Goal: Task Accomplishment & Management: Manage account settings

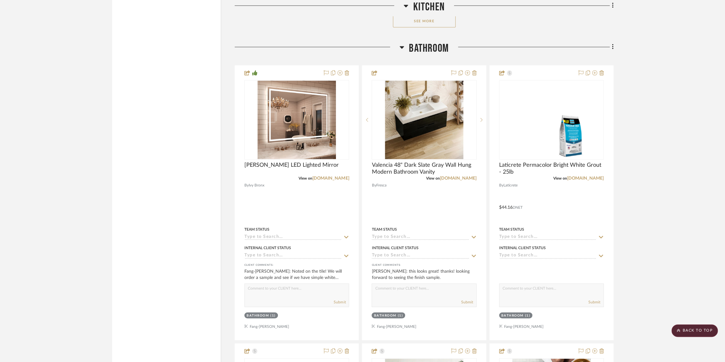
scroll to position [879, 0]
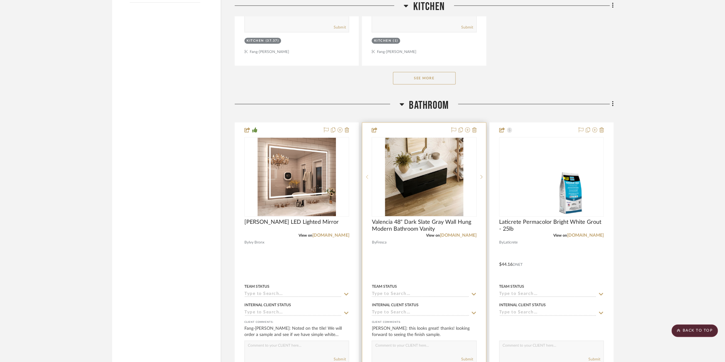
scroll to position [993, 0]
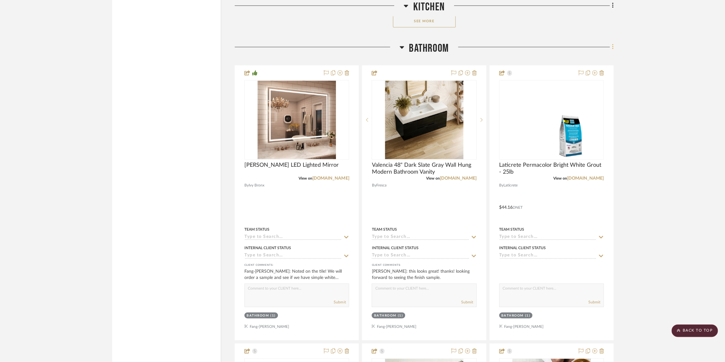
click at [612, 45] on icon at bounding box center [612, 46] width 1 height 5
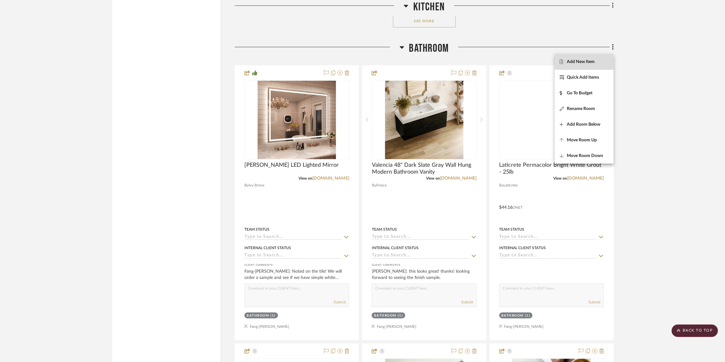
click at [592, 60] on span "Add New Item" at bounding box center [580, 61] width 28 height 5
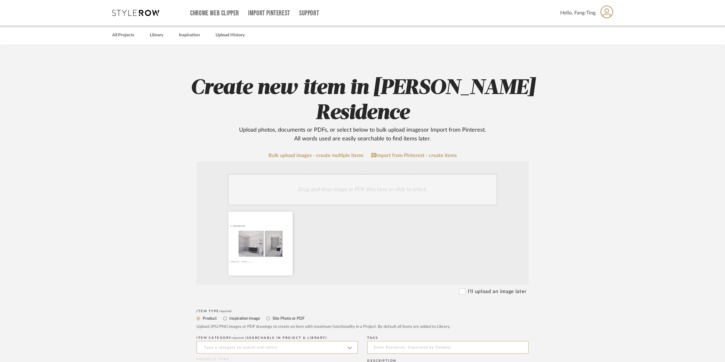
click at [244, 315] on label "Inspiration Image" at bounding box center [244, 318] width 31 height 7
click at [229, 314] on input "Inspiration Image" at bounding box center [225, 318] width 8 height 8
radio input "true"
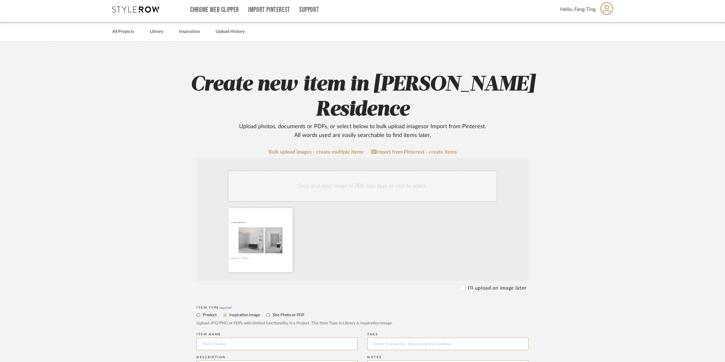
scroll to position [28, 0]
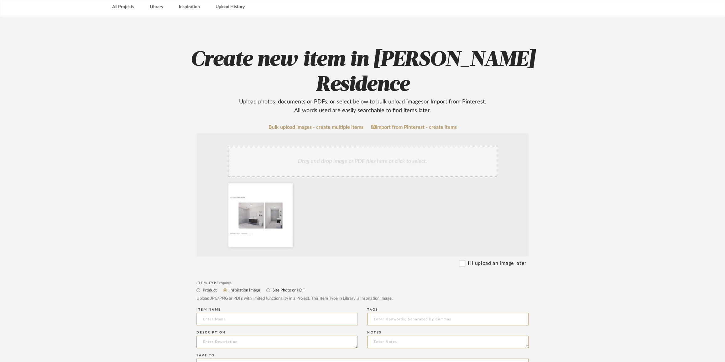
click at [237, 312] on input at bounding box center [276, 318] width 161 height 13
click at [256, 312] on input "Bathroom Tile Option 1 -" at bounding box center [276, 318] width 161 height 13
paste input "Shower w/ Nolita 24 x 24 Tile"
click at [253, 312] on input "Bathroom Tile Option 1 -Shower w/ Nolita 24 x 24 Tile" at bounding box center [276, 318] width 161 height 13
type input "Bathroom Tile Option 1 - Shower w/ Nolita 24 x 24 Tile"
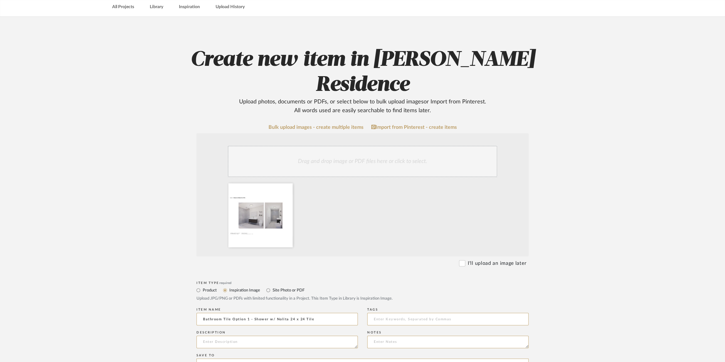
click at [384, 279] on div "Item Type required Product Inspiration Image Site Photo or PDF Upload JPG/PNG o…" at bounding box center [362, 292] width 332 height 27
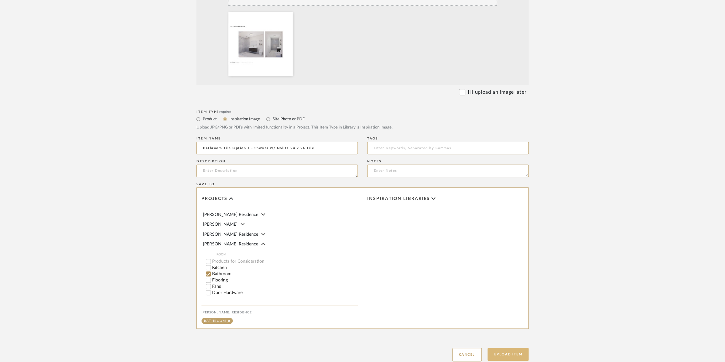
click at [515, 348] on button "Upload Item" at bounding box center [507, 354] width 41 height 13
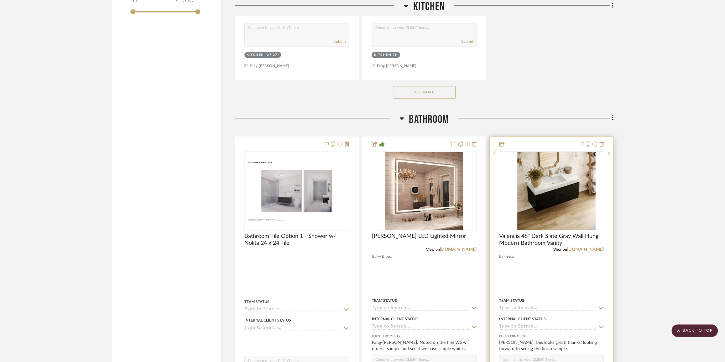
scroll to position [921, 0]
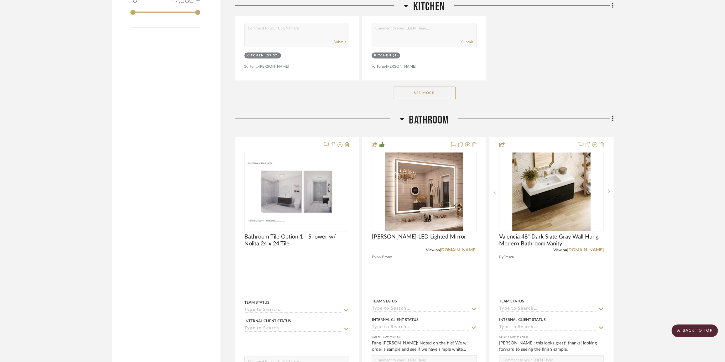
click at [612, 120] on icon at bounding box center [613, 118] width 2 height 7
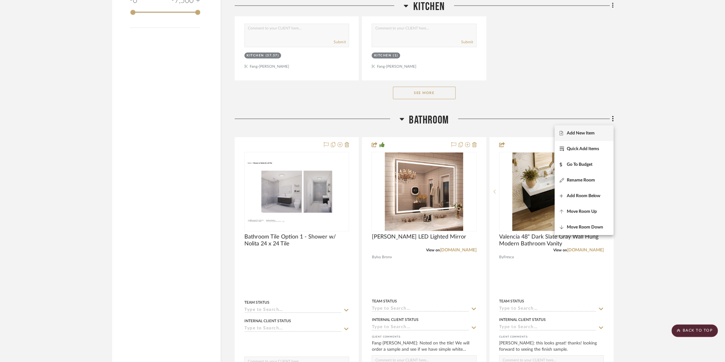
click at [591, 134] on span "Add New Item" at bounding box center [580, 132] width 28 height 5
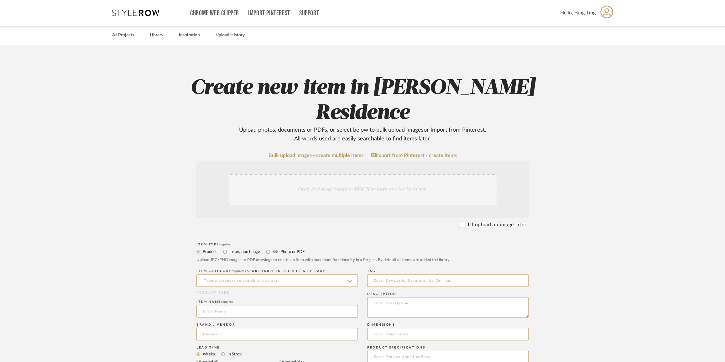
click at [252, 248] on label "Inspiration Image" at bounding box center [244, 251] width 31 height 7
click at [229, 248] on input "Inspiration Image" at bounding box center [225, 252] width 8 height 8
radio input "true"
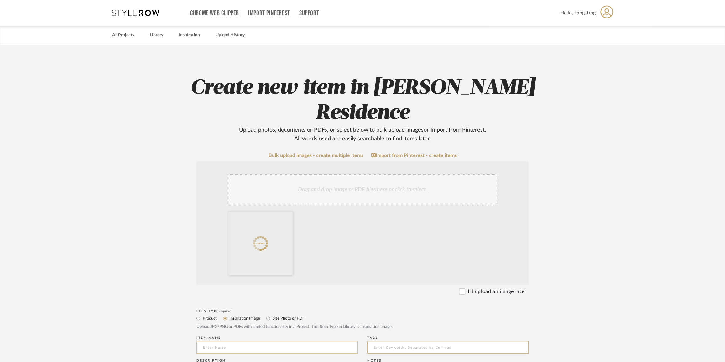
click at [216, 341] on input at bounding box center [276, 347] width 161 height 13
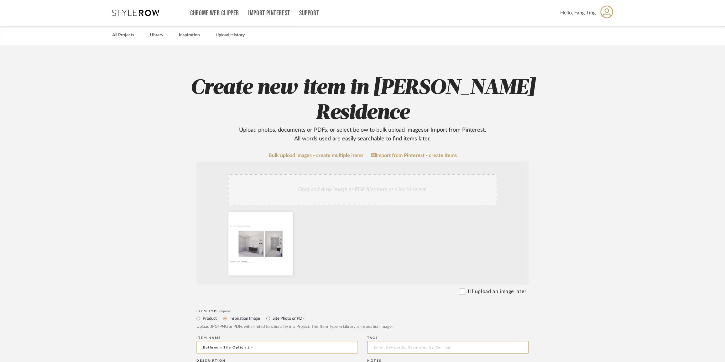
click at [264, 341] on input "Bathroom Tile Option 2 -" at bounding box center [276, 347] width 161 height 13
paste input "Shower w/ [PERSON_NAME] on Back Wall Only"
click at [252, 341] on input "Bathroom Tile Option 2 -Shower w/ Nolita Tile on Back Wall Only" at bounding box center [276, 347] width 161 height 13
type input "Bathroom Tile Option 2 - Shower w/ Nolita Tile on Back Wall Only"
click at [589, 291] on upload-items "Create new item in [PERSON_NAME] Residence Upload photos, documents or PDFs, or…" at bounding box center [362, 310] width 725 height 531
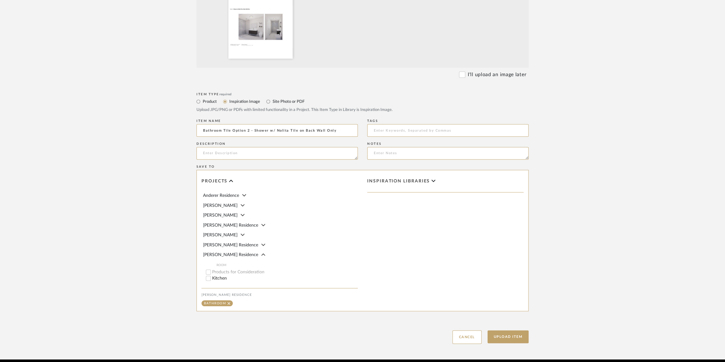
scroll to position [217, 0]
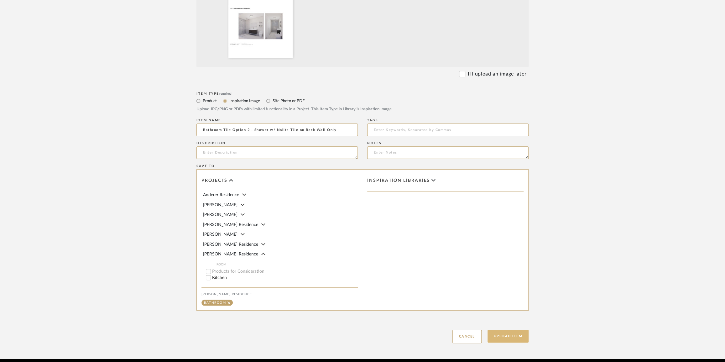
click at [509, 329] on button "Upload Item" at bounding box center [507, 335] width 41 height 13
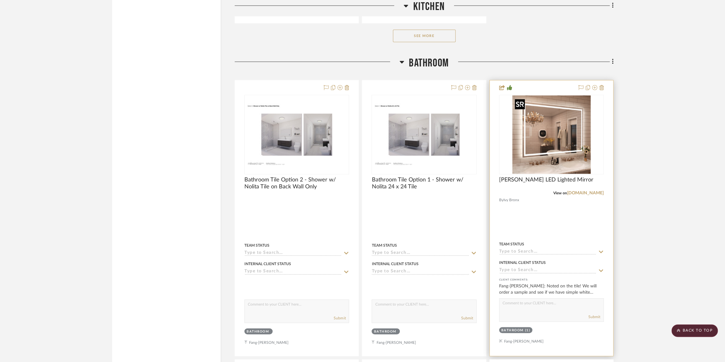
scroll to position [978, 0]
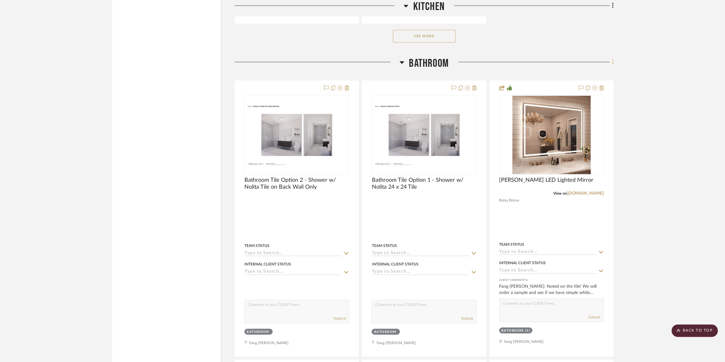
click at [612, 65] on icon at bounding box center [613, 61] width 2 height 7
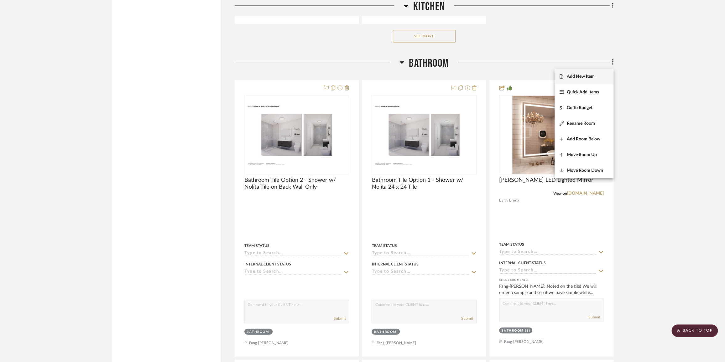
click at [582, 76] on span "Add New Item" at bounding box center [580, 76] width 28 height 5
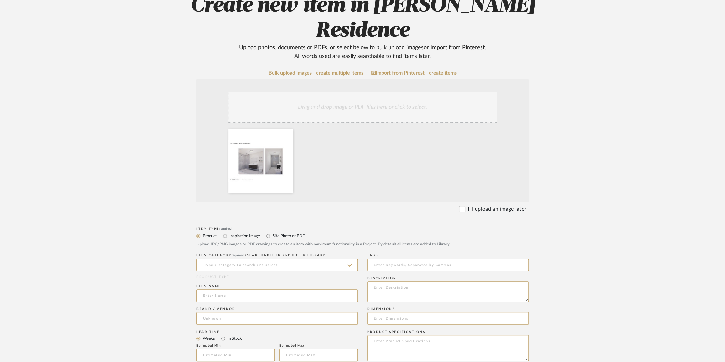
scroll to position [85, 0]
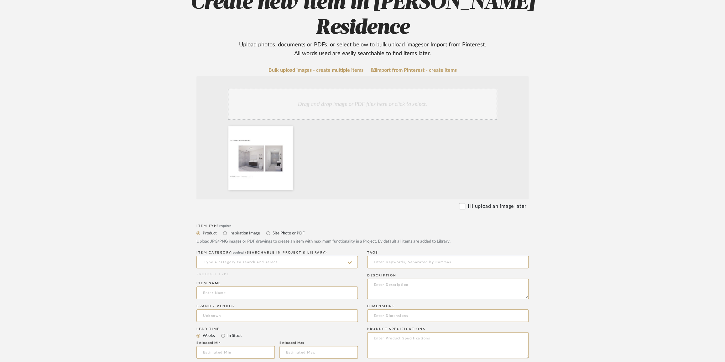
click at [233, 230] on label "Inspiration Image" at bounding box center [244, 233] width 31 height 7
click at [229, 229] on input "Inspiration Image" at bounding box center [225, 233] width 8 height 8
radio input "true"
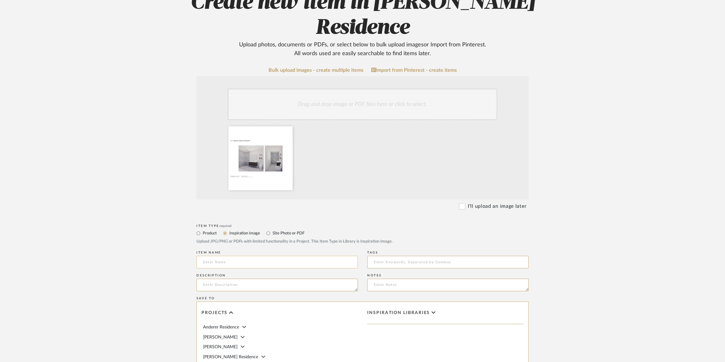
click at [219, 255] on input at bounding box center [276, 261] width 161 height 13
paste input "Black Grout + Mosaic Tile on Entire Floor"
type input "Bathroom Tile Option 3 -Black Grout + Mosaic Tile on Entire Floor"
click at [274, 278] on textarea at bounding box center [276, 284] width 161 height 13
click at [263, 255] on input "Bathroom Tile Option 3 -Black Grout + Mosaic Tile on Entire Floor" at bounding box center [276, 261] width 161 height 13
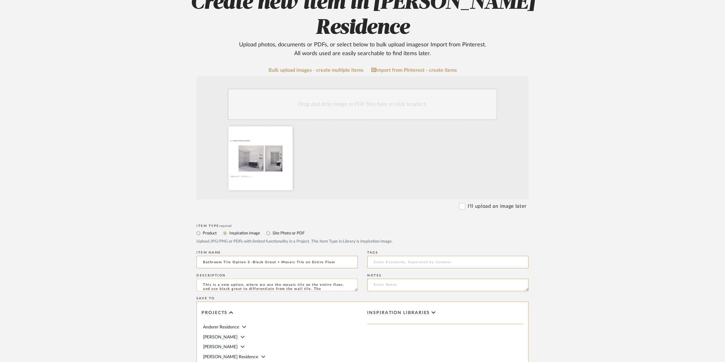
click at [329, 278] on textarea "This is a new option, where we use the mosaic tile on the entire floor, and use…" at bounding box center [276, 284] width 161 height 13
drag, startPoint x: 326, startPoint y: 261, endPoint x: 246, endPoint y: 253, distance: 80.5
click at [246, 278] on textarea "This is a new option, where we use the mosaic tile on the entire floor, and use…" at bounding box center [276, 284] width 161 height 13
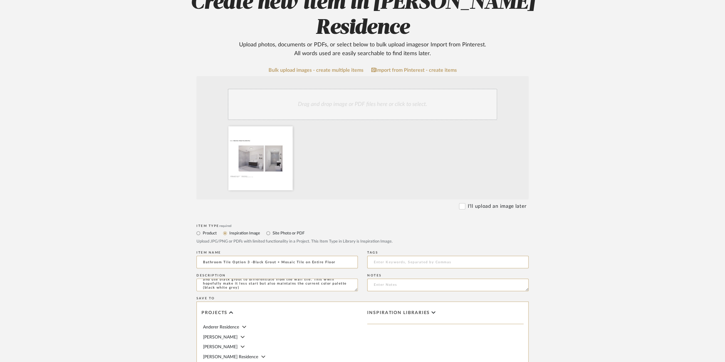
drag, startPoint x: 203, startPoint y: 259, endPoint x: 344, endPoint y: 275, distance: 142.7
click at [344, 275] on div "Item Type required Product Inspiration Image Site Photo or PDF Upload JPG/PNG o…" at bounding box center [362, 348] width 332 height 253
paste textarea "where the mosaic tile is used across the entire floor, paired with black grout …"
click at [247, 278] on textarea "This is a new option where the mosaic tile is used across the entire floor, pai…" at bounding box center [276, 284] width 161 height 13
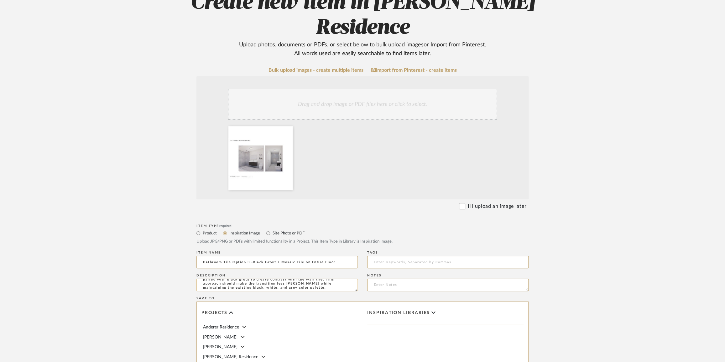
click at [247, 278] on textarea "This is a new option where the mosaic tile is used across the entire floor, pai…" at bounding box center [276, 284] width 161 height 13
paste textarea "New option: mosaic tile over the whole floor with black grout for contrast. Sho…"
type textarea "New option: mosaic tile over the whole floor with black grout for contrast. Sho…"
click at [166, 266] on form "Bulk upload images - create multiple items Import from Pinterest - create items…" at bounding box center [362, 271] width 399 height 408
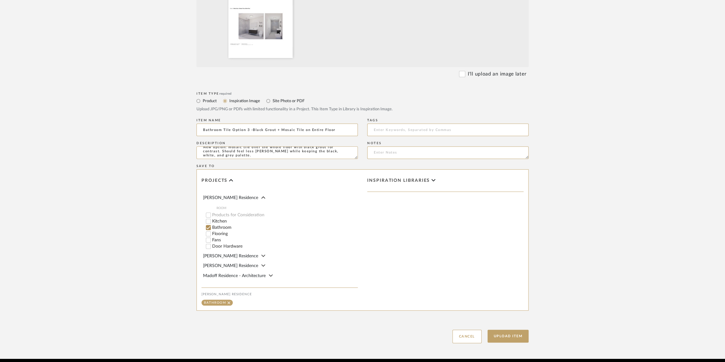
scroll to position [57, 0]
click at [513, 329] on button "Upload Item" at bounding box center [507, 335] width 41 height 13
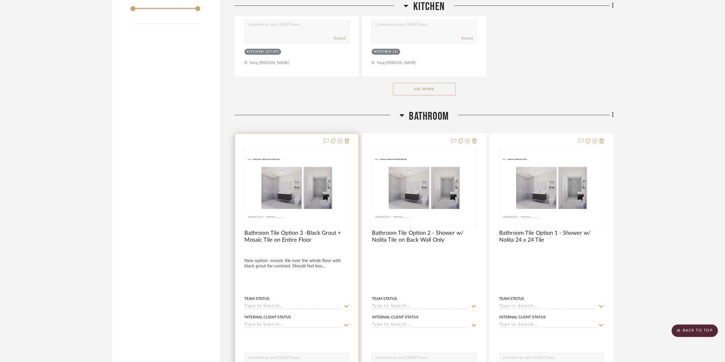
scroll to position [921, 0]
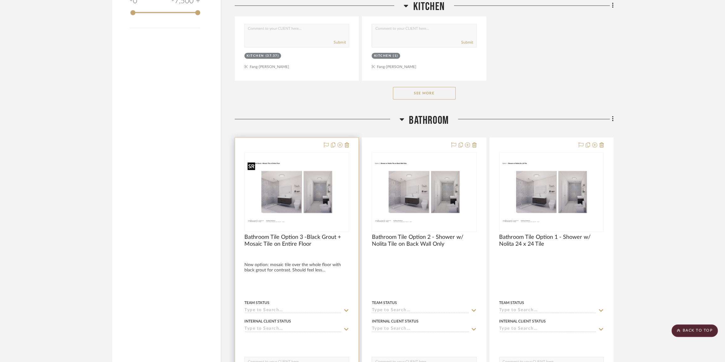
click at [302, 201] on img "0" at bounding box center [296, 191] width 103 height 67
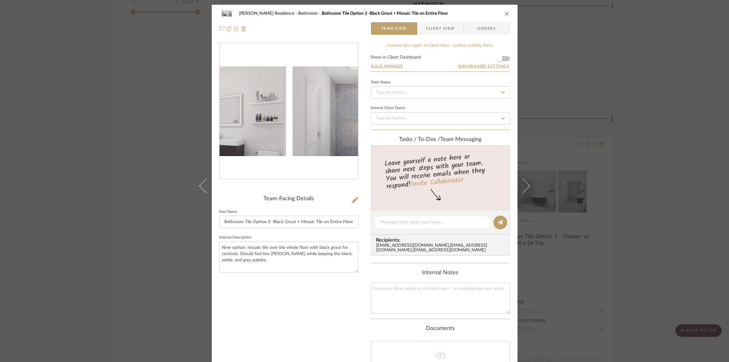
click at [294, 108] on img "0" at bounding box center [288, 111] width 138 height 90
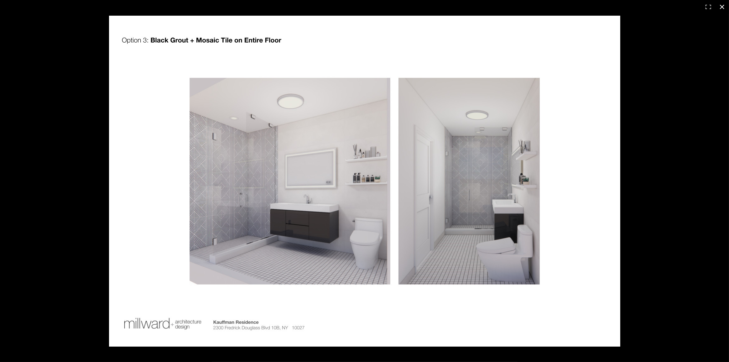
click at [51, 254] on div at bounding box center [364, 181] width 729 height 362
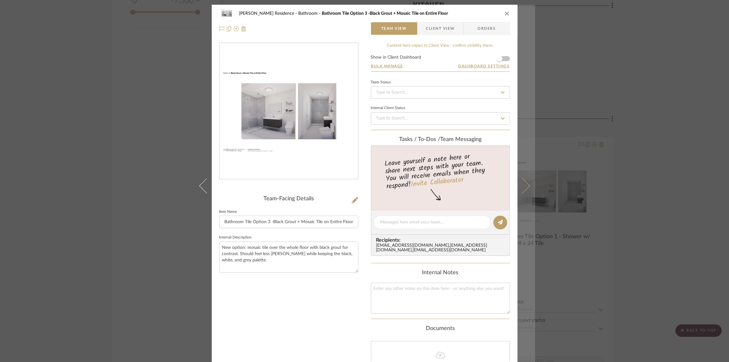
click at [519, 189] on icon at bounding box center [521, 185] width 15 height 15
click at [524, 190] on button at bounding box center [526, 186] width 18 height 362
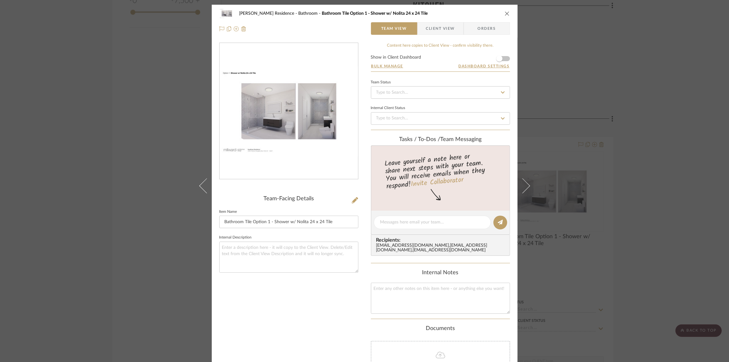
click at [524, 190] on button at bounding box center [526, 186] width 18 height 362
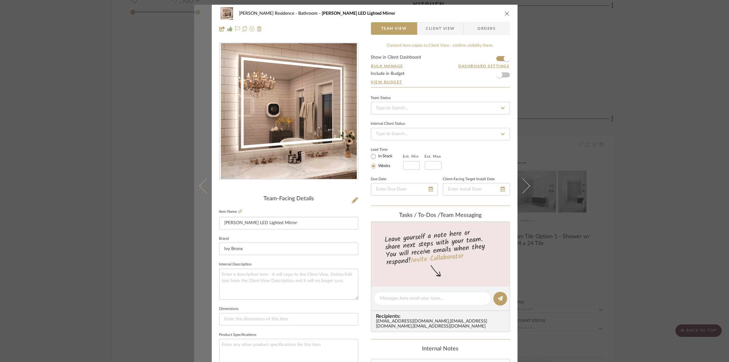
click at [199, 187] on icon at bounding box center [206, 185] width 15 height 15
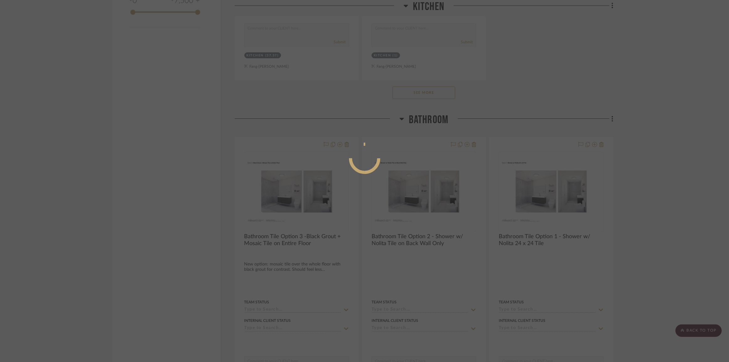
click at [198, 187] on div at bounding box center [364, 181] width 729 height 362
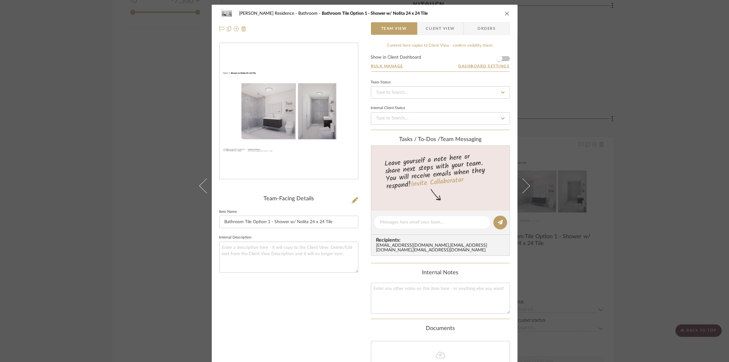
click at [199, 187] on icon at bounding box center [206, 185] width 15 height 15
click at [150, 194] on div "[PERSON_NAME] Residence Bathroom Bathroom Tile Option 3 -Black Grout + Mosaic T…" at bounding box center [364, 181] width 729 height 362
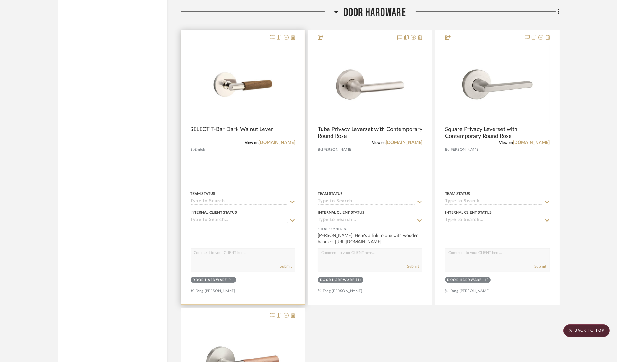
scroll to position [4450, 0]
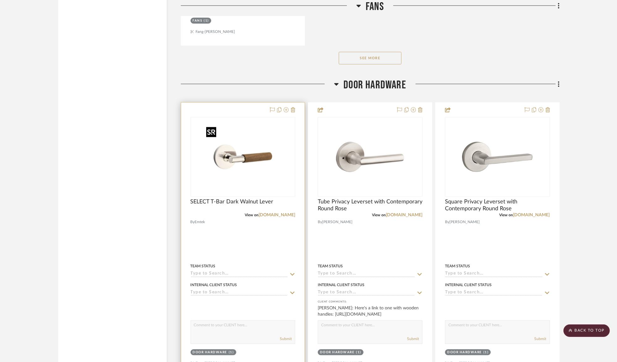
click at [248, 161] on img "0" at bounding box center [243, 156] width 78 height 78
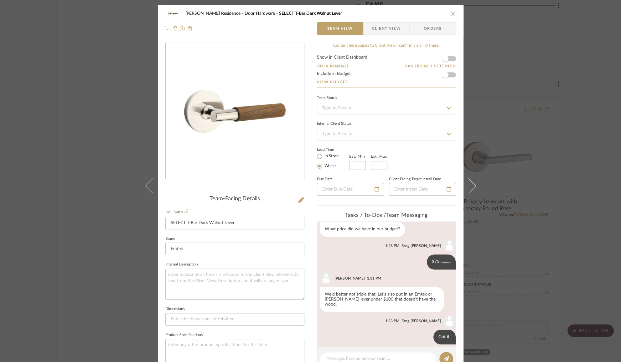
scroll to position [72, 0]
click at [184, 212] on icon at bounding box center [186, 211] width 4 height 4
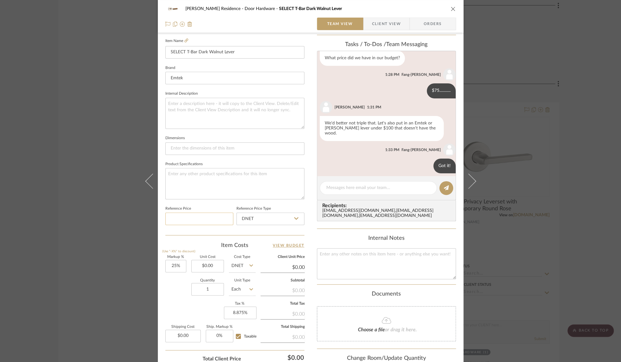
scroll to position [199, 0]
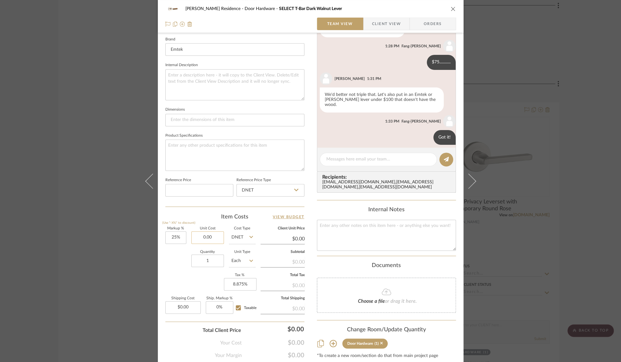
click at [209, 235] on input "0.00" at bounding box center [207, 237] width 33 height 13
type input "236.69"
type input "25"
type input "$236.69"
click at [175, 233] on input "25" at bounding box center [175, 237] width 21 height 13
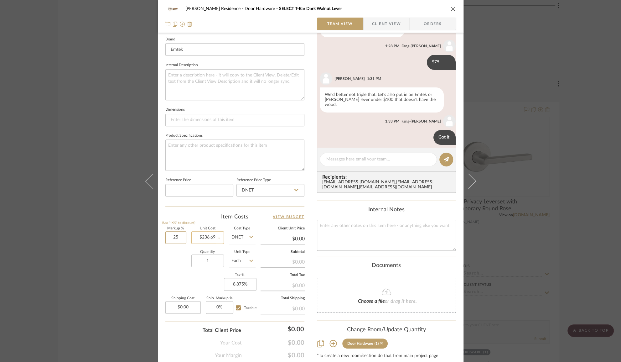
type input "$295.86"
type input "$53.26"
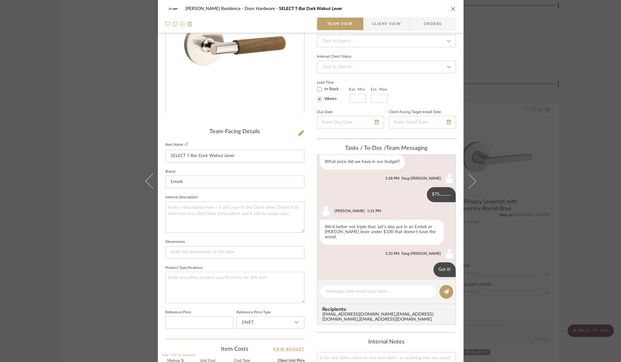
scroll to position [57, 0]
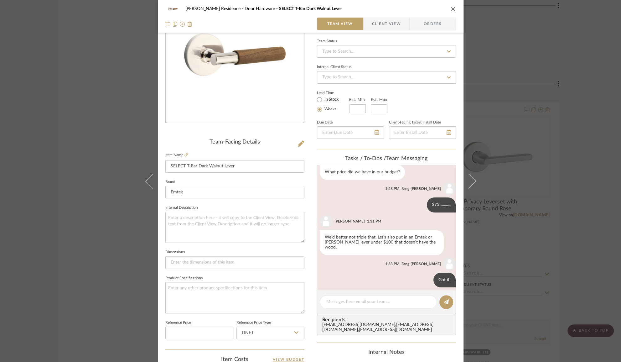
type input "25%"
click at [514, 149] on div "[PERSON_NAME] Residence Door Hardware SELECT T-Bar Dark Walnut Lever Team View …" at bounding box center [310, 181] width 621 height 362
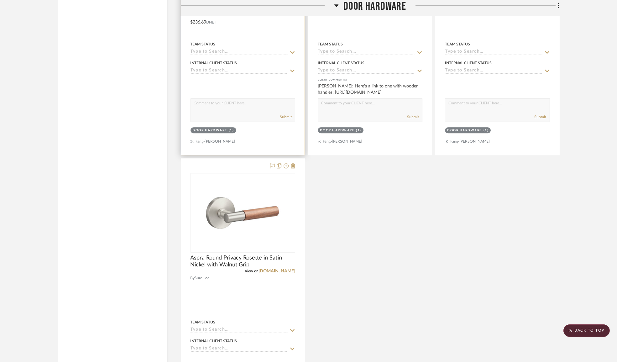
scroll to position [4763, 0]
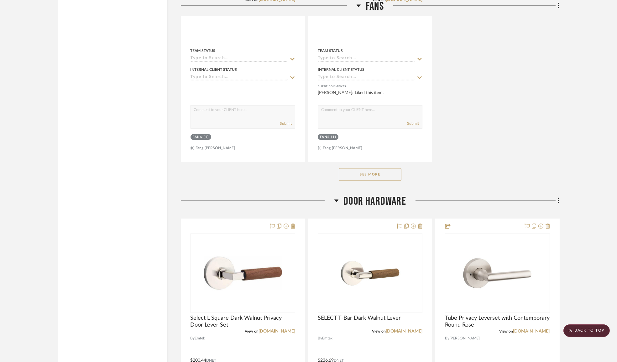
scroll to position [3615, 0]
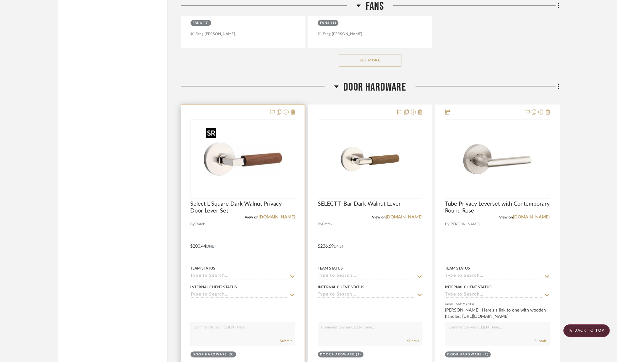
click at [246, 183] on img "0" at bounding box center [243, 159] width 78 height 78
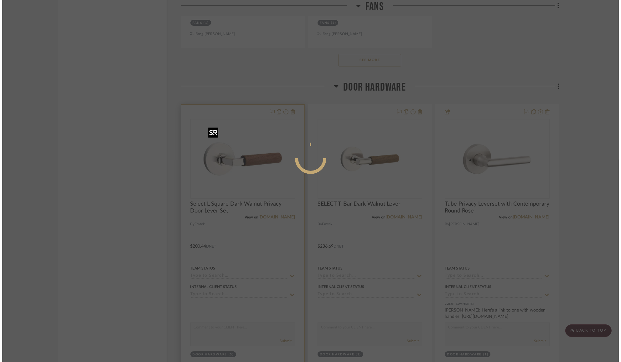
scroll to position [0, 0]
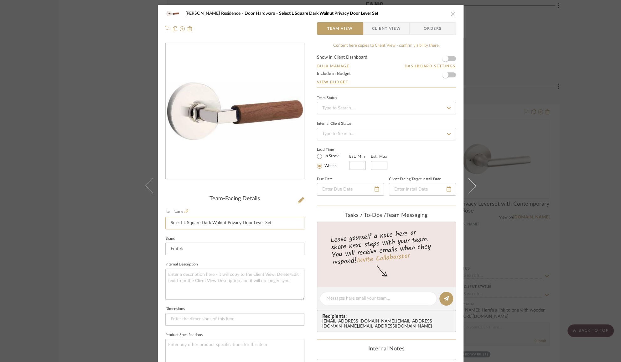
click at [238, 222] on input "Select L Square Dark Walnut Privacy Door Lever Set" at bounding box center [234, 223] width 139 height 13
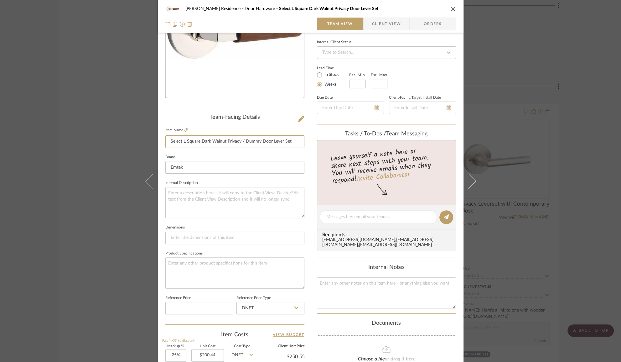
scroll to position [85, 0]
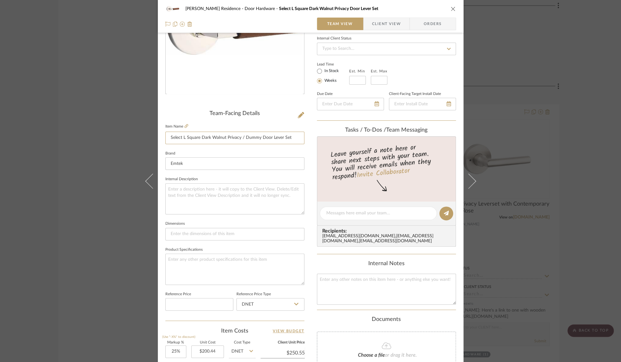
type input "Select L Square Dark Walnut Privacy / Dummy Door Lever Set"
click at [495, 191] on div "Kauffman Residence Door Hardware Select L Square Dark Walnut Privacy Door Lever…" at bounding box center [310, 181] width 621 height 362
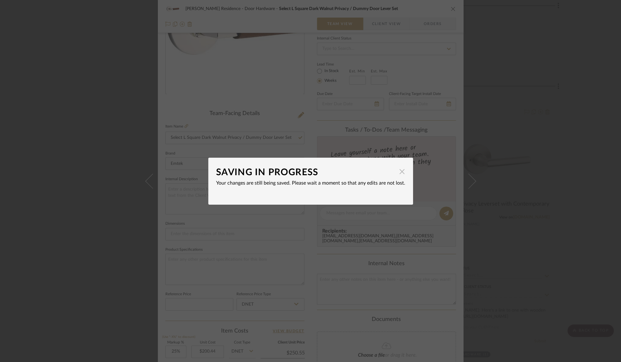
click at [396, 168] on span "button" at bounding box center [402, 171] width 13 height 13
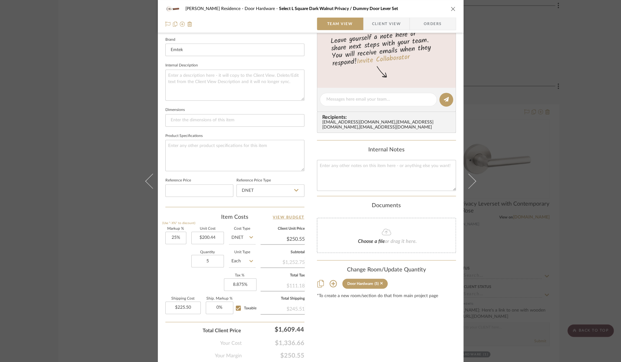
scroll to position [199, 0]
click at [205, 260] on input "5" at bounding box center [207, 260] width 33 height 13
type input "12"
click at [393, 236] on fa-icon at bounding box center [386, 232] width 57 height 8
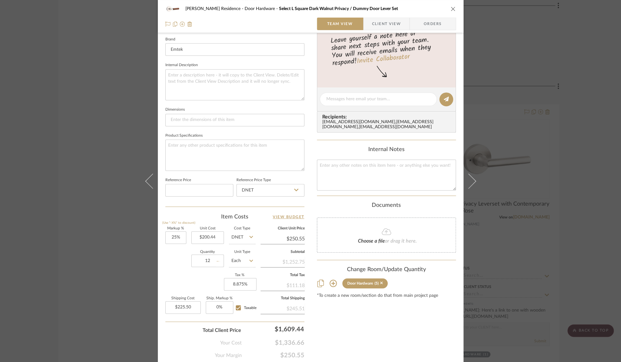
type input "$541.19"
click at [382, 174] on textarea at bounding box center [386, 174] width 139 height 31
click at [539, 224] on div "Kauffman Residence Door Hardware Select L Square Dark Walnut Privacy / Dummy Do…" at bounding box center [310, 181] width 621 height 362
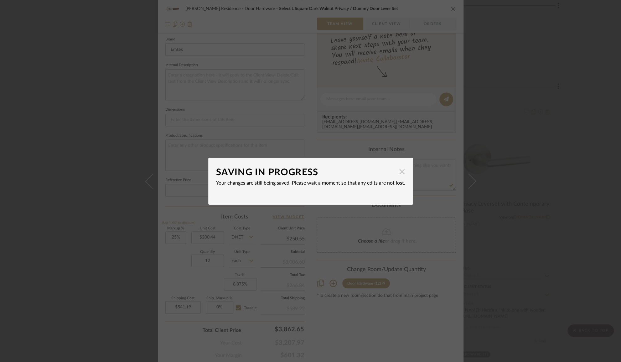
click at [397, 169] on span "button" at bounding box center [402, 171] width 13 height 13
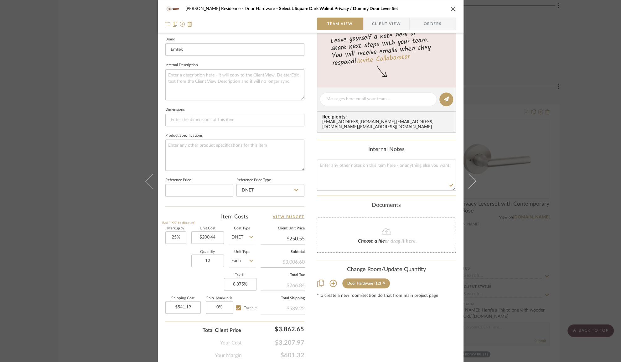
click at [568, 172] on div "Kauffman Residence Door Hardware Select L Square Dark Walnut Privacy / Dummy Do…" at bounding box center [310, 181] width 621 height 362
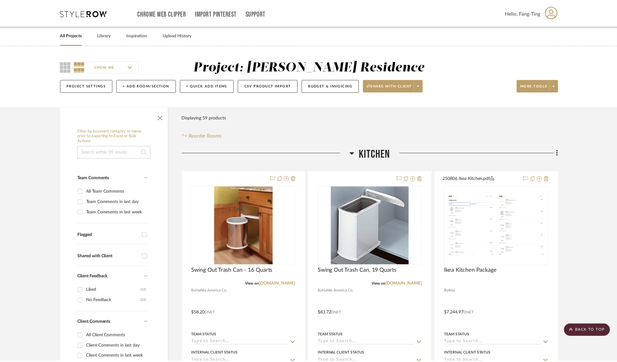
scroll to position [3615, 0]
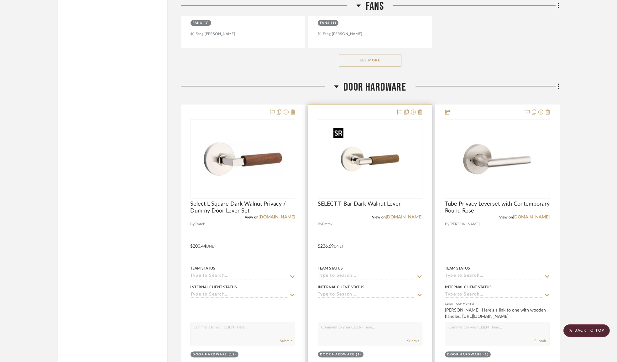
click at [0, 0] on img at bounding box center [0, 0] width 0 height 0
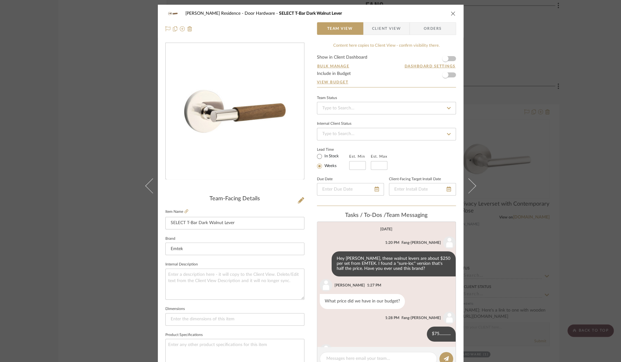
scroll to position [72, 0]
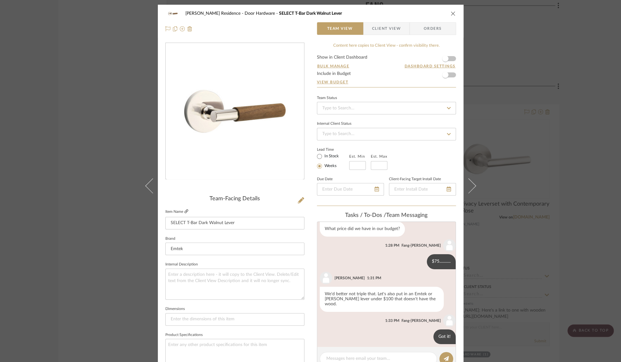
click at [184, 211] on icon at bounding box center [186, 211] width 4 height 4
click at [114, 247] on div "Kauffman Residence Door Hardware SELECT T-Bar Dark Walnut Lever Team View Clien…" at bounding box center [310, 181] width 621 height 362
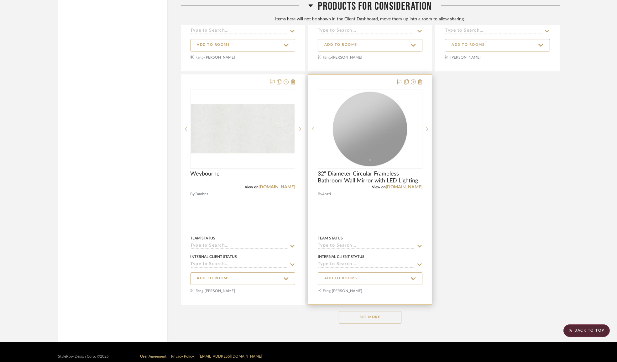
scroll to position [4720, 0]
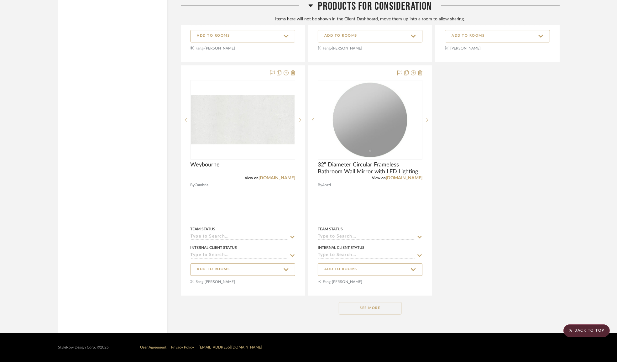
click at [368, 310] on button "See More" at bounding box center [369, 308] width 63 height 13
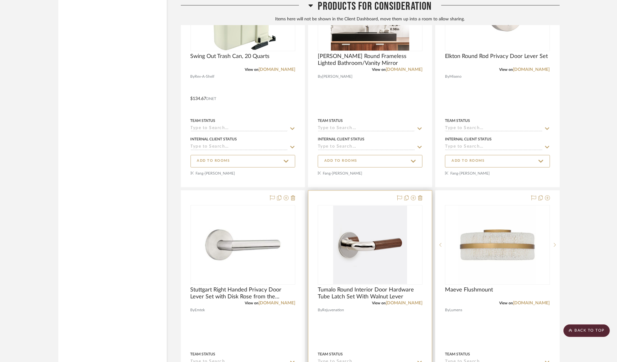
scroll to position [4470, 0]
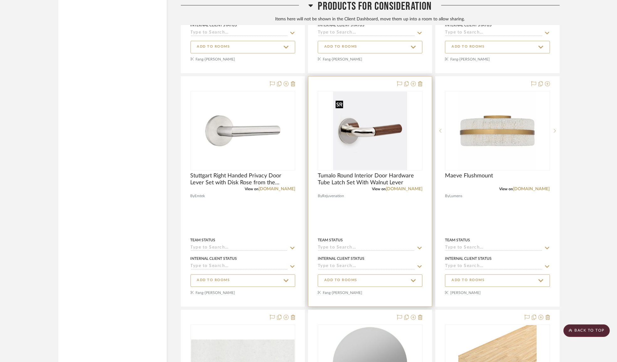
click at [373, 135] on img "0" at bounding box center [370, 130] width 74 height 78
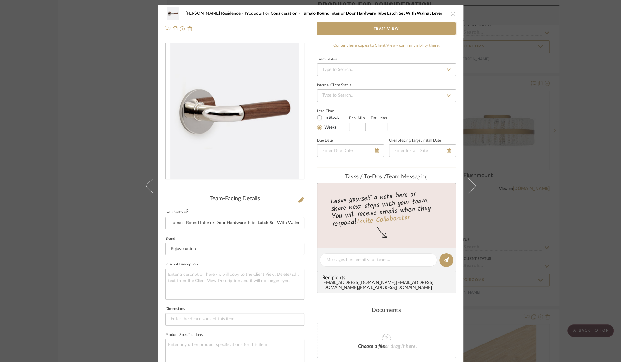
click at [184, 209] on icon at bounding box center [186, 211] width 4 height 4
click at [102, 240] on div "Kauffman Residence Products For Consideration Tumalo Round Interior Door Hardwa…" at bounding box center [310, 181] width 621 height 362
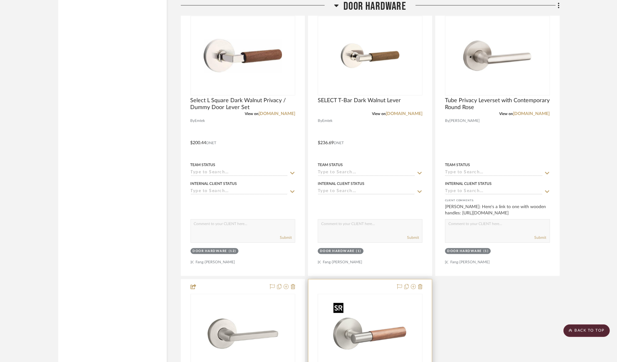
scroll to position [3644, 0]
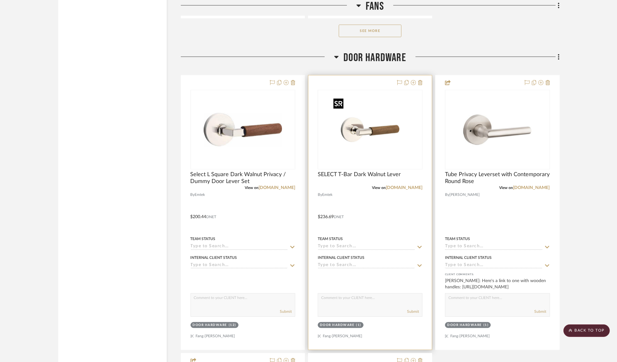
click at [358, 144] on img "0" at bounding box center [370, 129] width 78 height 78
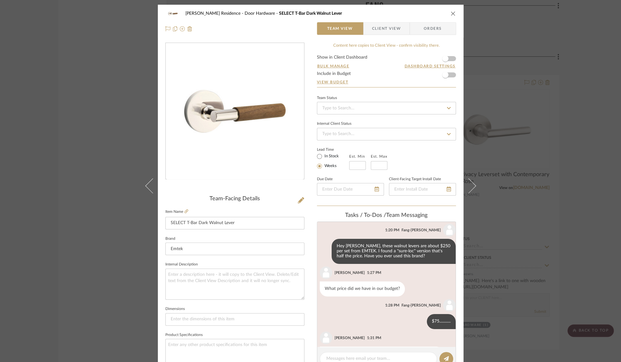
scroll to position [0, 0]
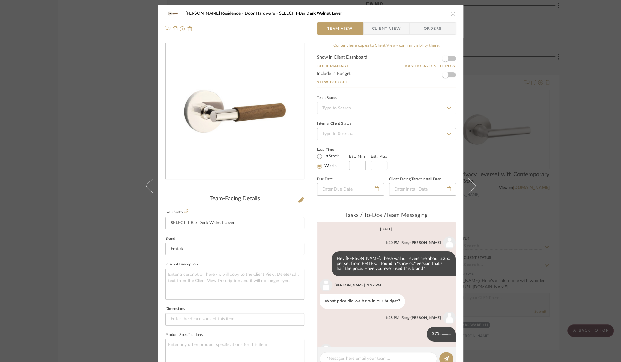
click at [379, 31] on span "Client View" at bounding box center [386, 28] width 29 height 13
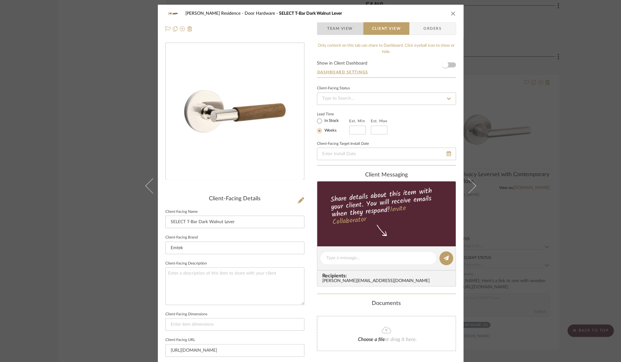
click at [333, 31] on span "Team View" at bounding box center [340, 28] width 26 height 13
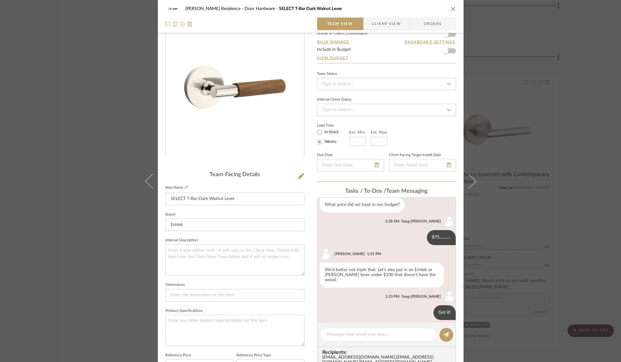
scroll to position [57, 0]
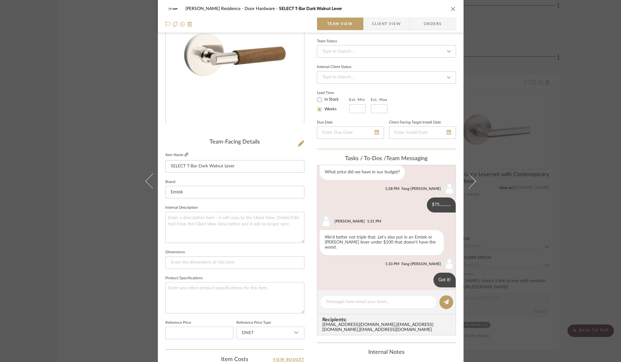
click at [184, 156] on link at bounding box center [186, 154] width 4 height 5
click at [451, 8] on icon "close" at bounding box center [453, 8] width 5 height 5
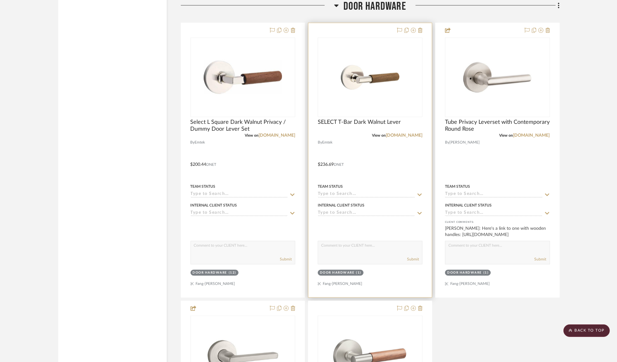
scroll to position [3701, 0]
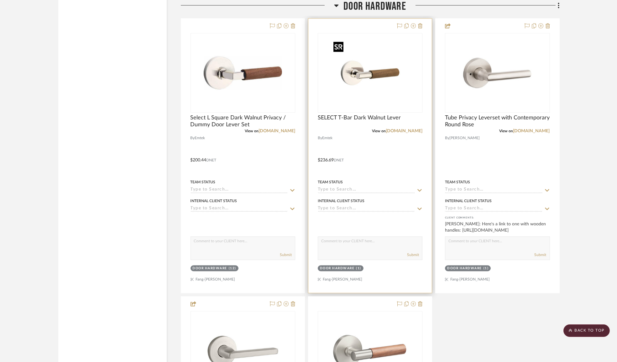
click at [376, 82] on img "0" at bounding box center [370, 73] width 78 height 78
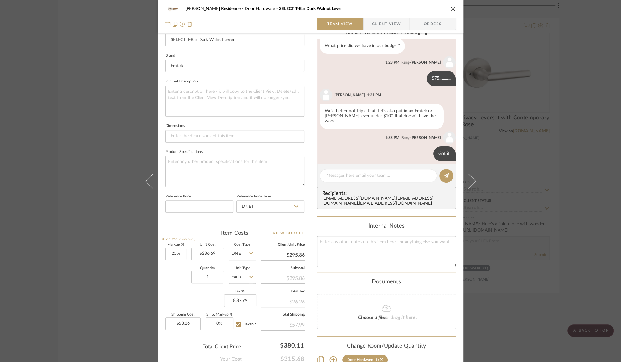
scroll to position [224, 0]
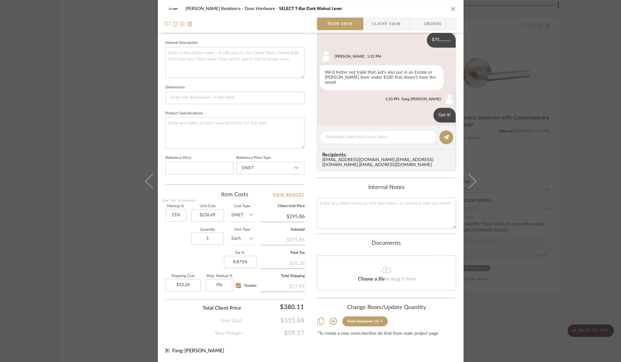
click at [380, 322] on icon at bounding box center [381, 320] width 3 height 3
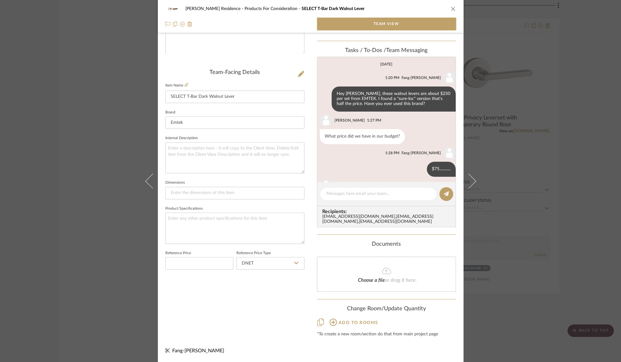
scroll to position [72, 0]
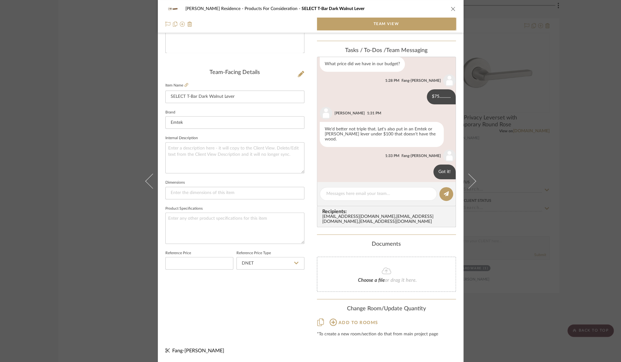
click at [554, 219] on div "Kauffman Residence Products For Consideration SELECT T-Bar Dark Walnut Lever Te…" at bounding box center [310, 181] width 621 height 362
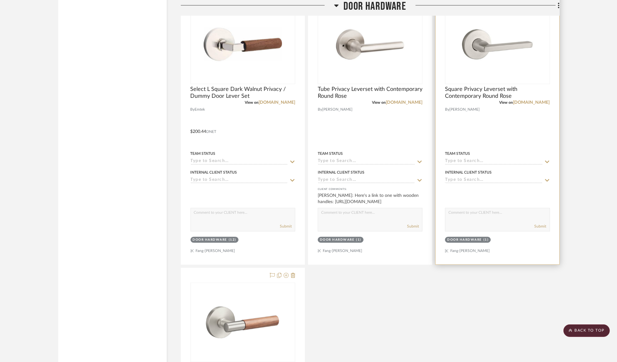
scroll to position [3929, 0]
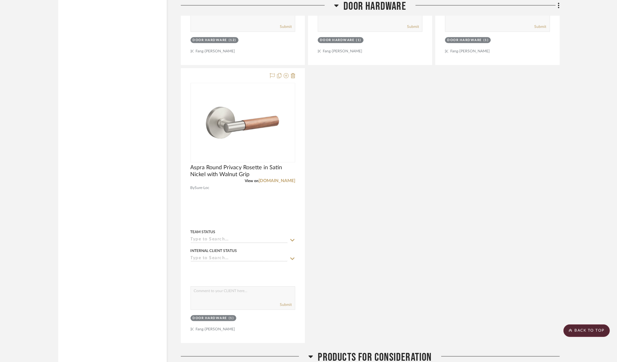
click at [363, 217] on div "Select L Square Dark Walnut Privacy / Dummy Door Lever Set View on build.com By…" at bounding box center [370, 66] width 379 height 552
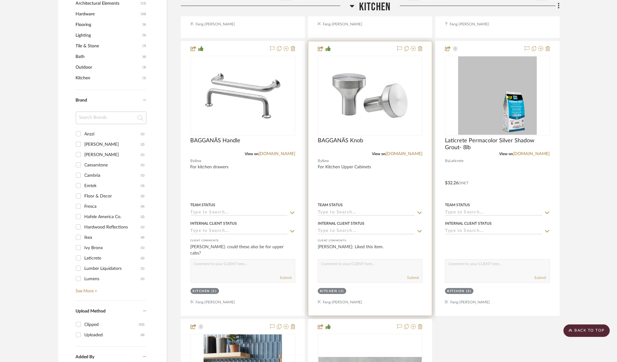
scroll to position [314, 0]
